Goal: Task Accomplishment & Management: Use online tool/utility

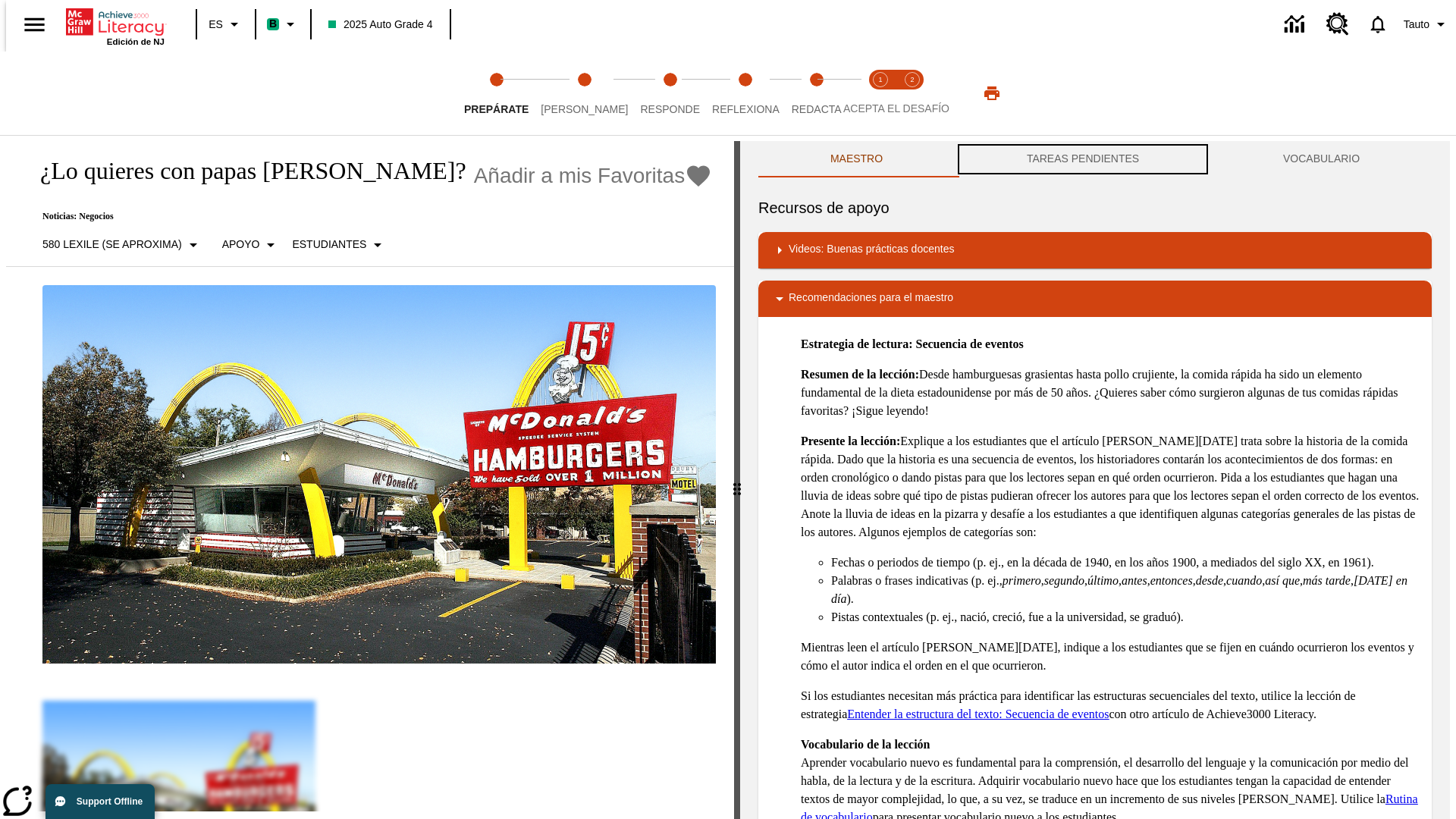
click at [1083, 160] on button "TAREAS PENDIENTES" at bounding box center [1083, 159] width 256 height 36
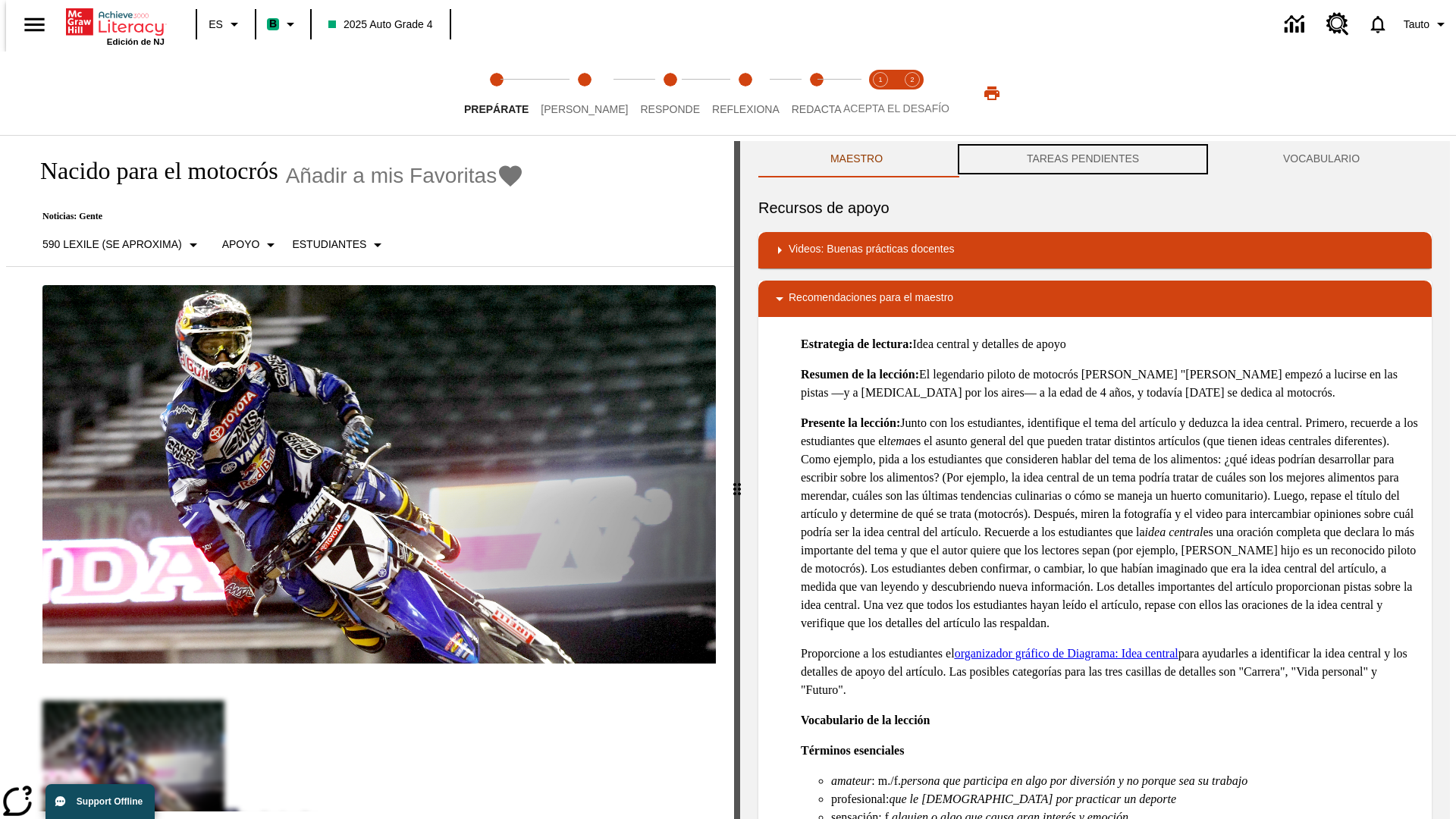
click at [1083, 160] on button "TAREAS PENDIENTES" at bounding box center [1083, 159] width 256 height 36
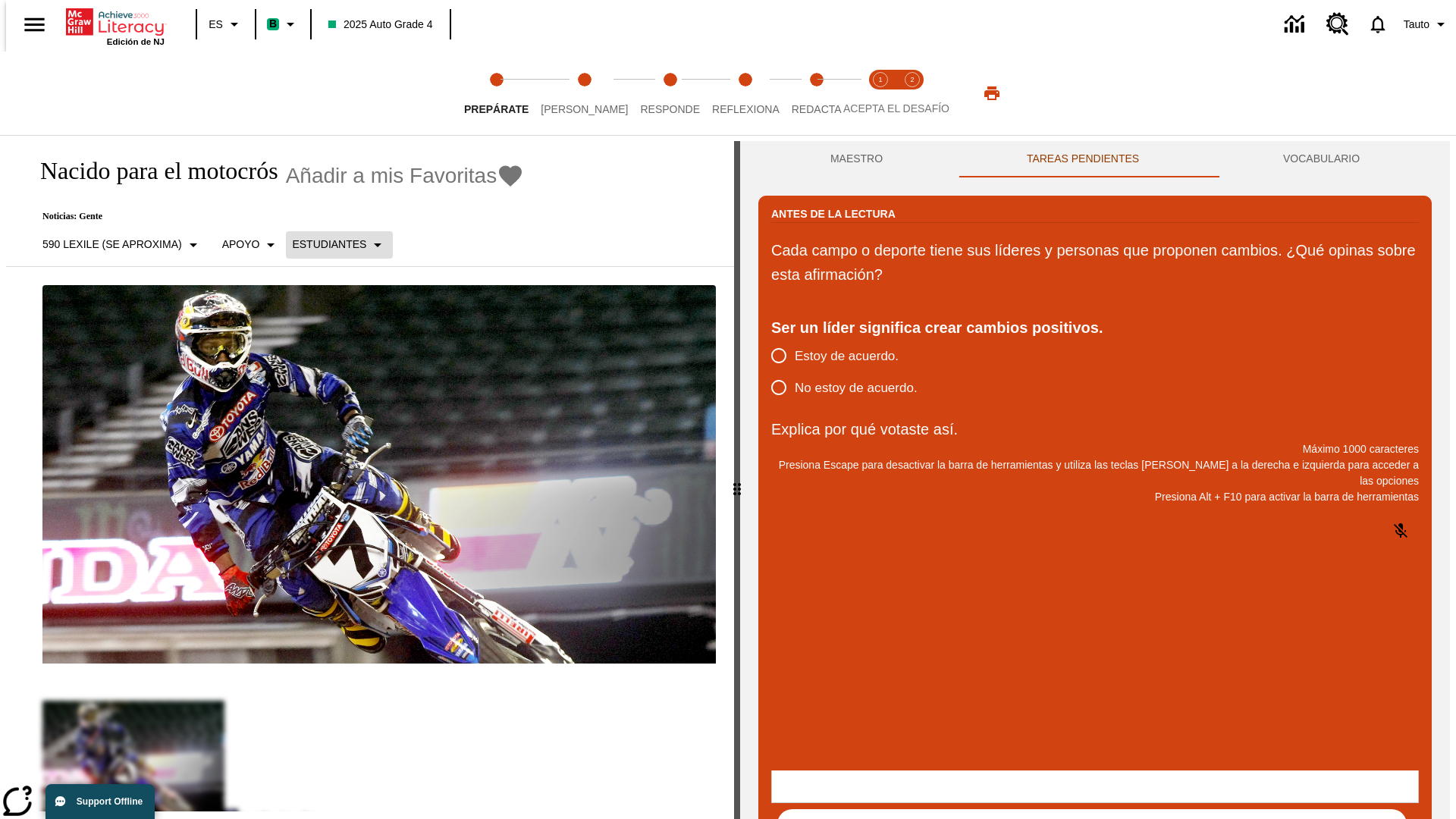
click at [330, 244] on p "Estudiantes" at bounding box center [329, 244] width 74 height 16
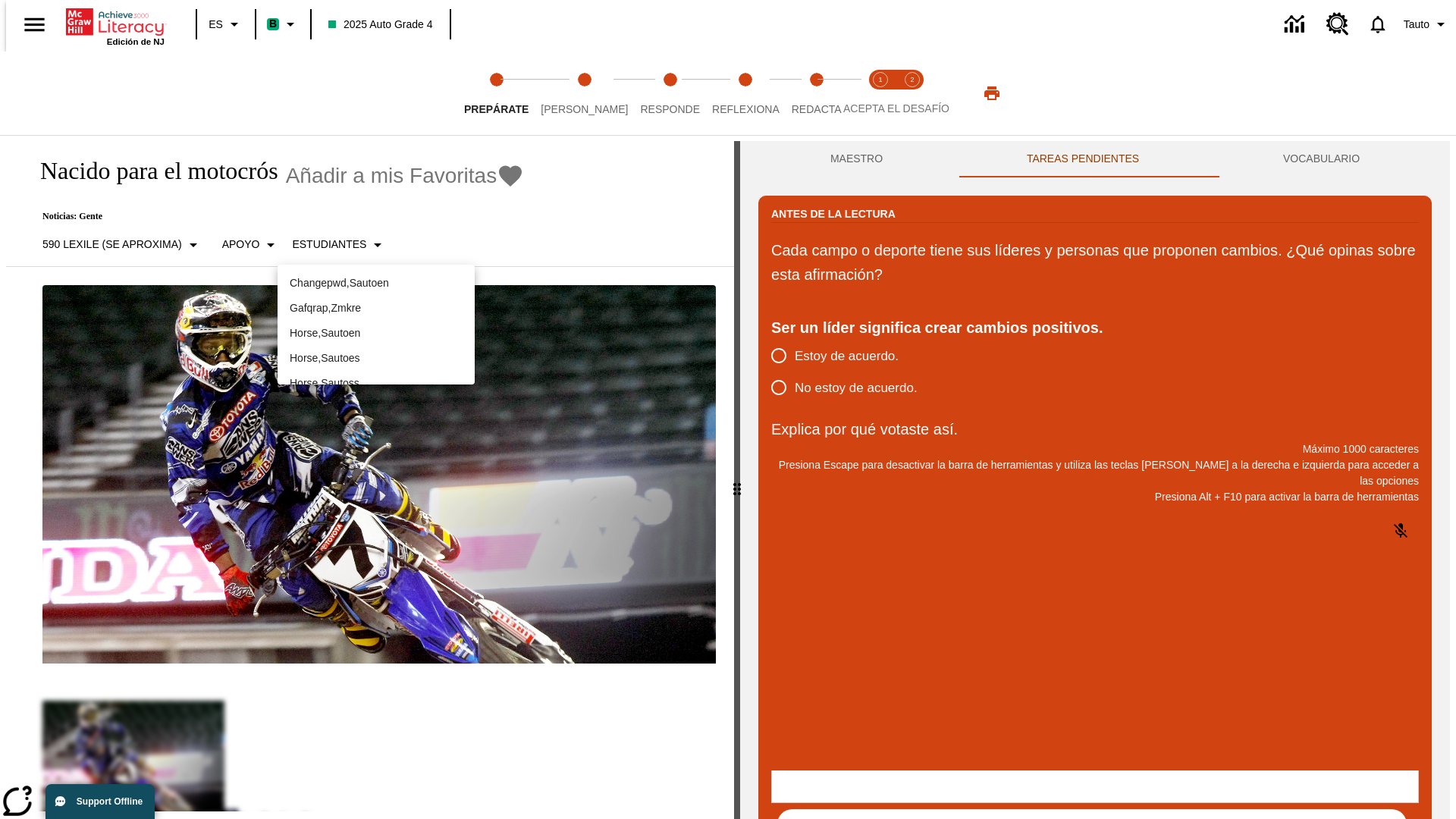
click at [376, 358] on p "Horse , Sautoes" at bounding box center [376, 358] width 173 height 16
